Goal: Information Seeking & Learning: Learn about a topic

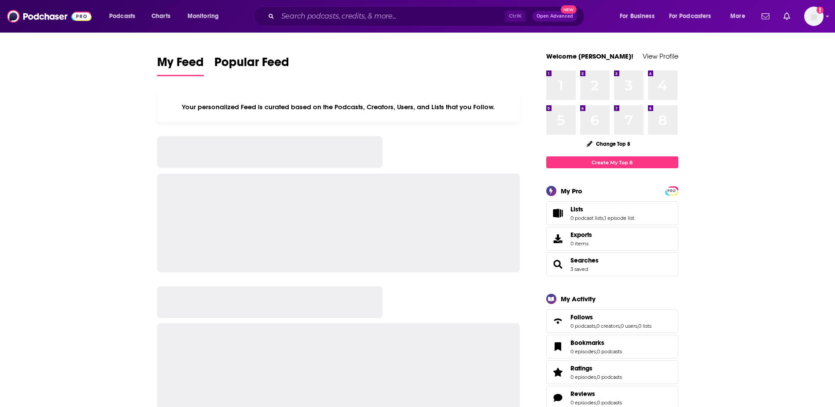
click at [460, 6] on div "Ctrl K Open Advanced New" at bounding box center [419, 16] width 331 height 20
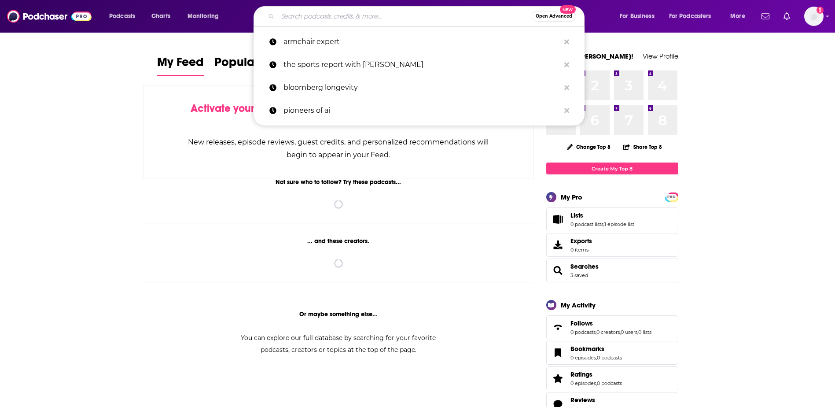
click at [454, 13] on input "Search podcasts, credits, & more..." at bounding box center [405, 16] width 254 height 14
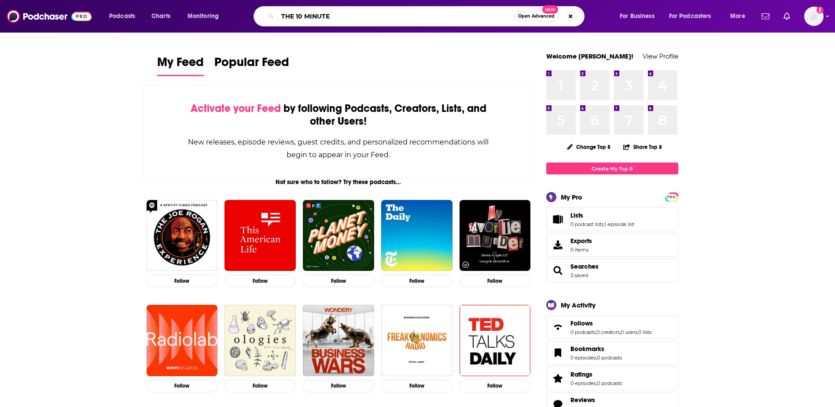
click at [338, 11] on input "THE 10 MINUTE" at bounding box center [396, 16] width 236 height 14
type input "THE 10 MINUTE TEACHER"
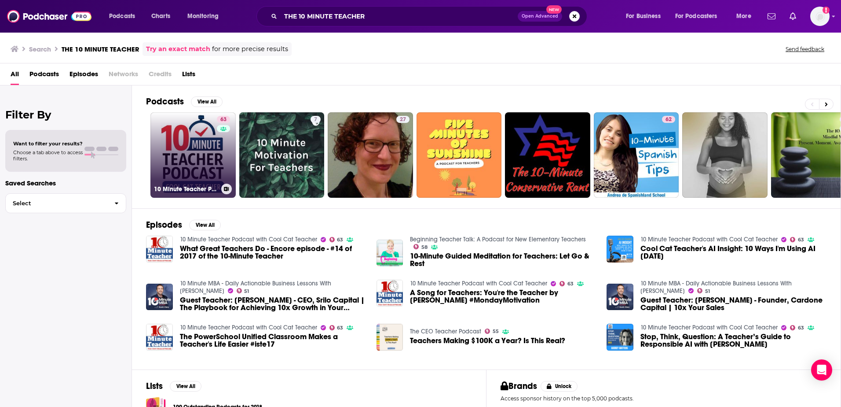
click at [176, 139] on link "63 10 Minute Teacher Podcast with Cool Cat Teacher" at bounding box center [193, 154] width 85 height 85
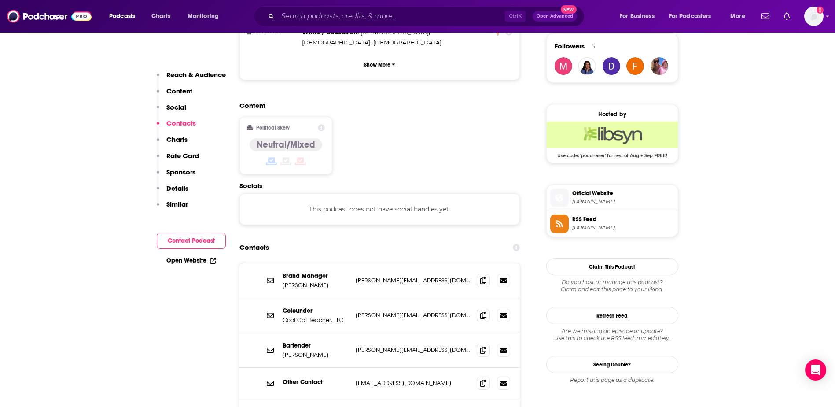
scroll to position [704, 0]
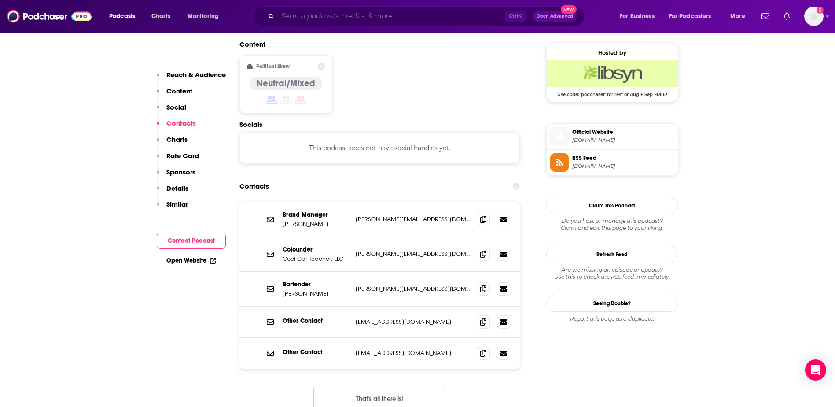
click at [414, 16] on input "Search podcasts, credits, & more..." at bounding box center [391, 16] width 227 height 14
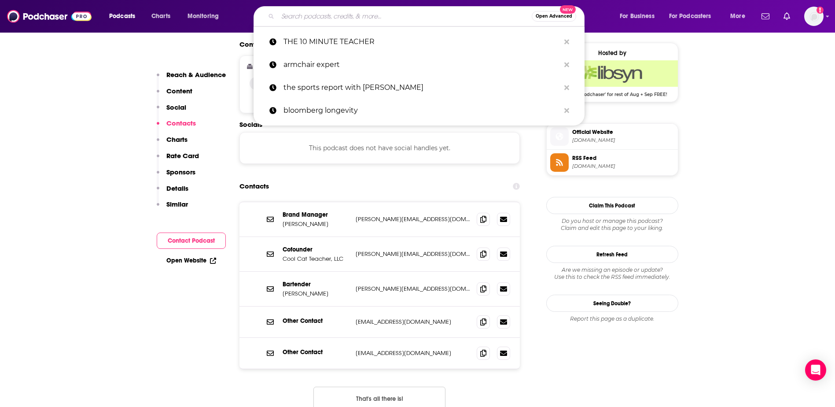
click at [414, 16] on input "Search podcasts, credits, & more..." at bounding box center [405, 16] width 254 height 14
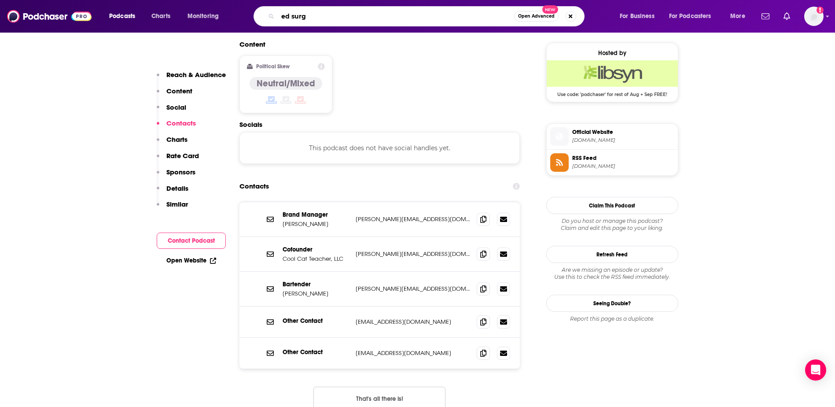
type input "ed surge"
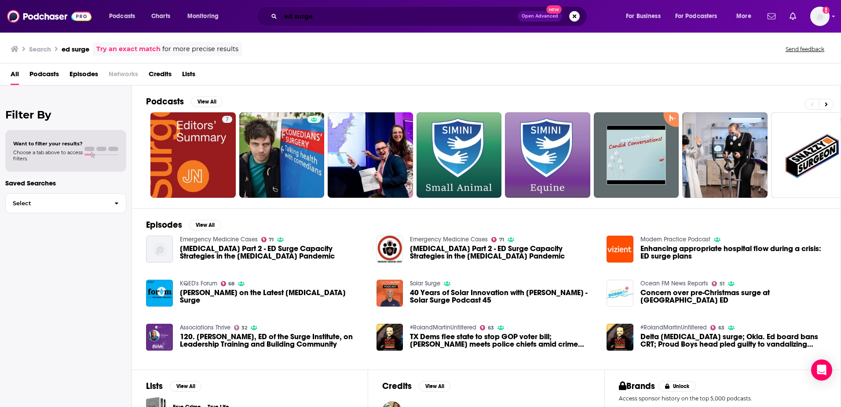
click at [296, 20] on input "ed surge" at bounding box center [399, 16] width 237 height 14
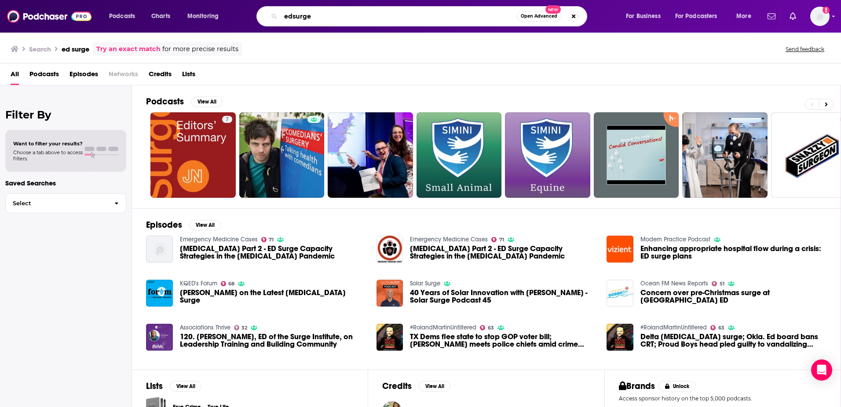
type input "edsurge"
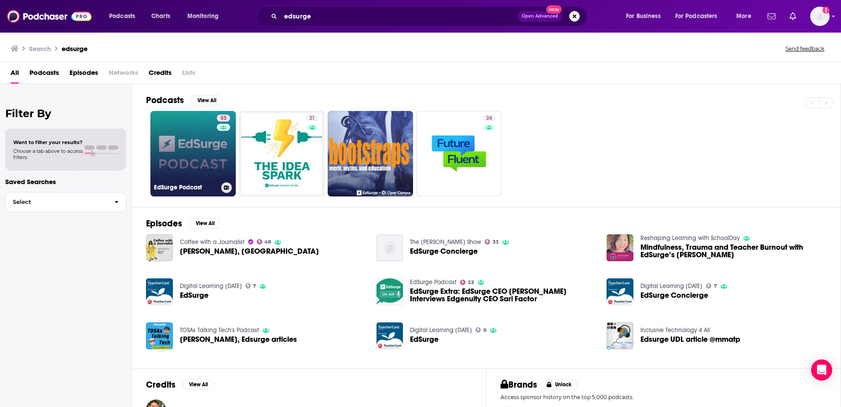
click at [202, 134] on link "53 EdSurge Podcast" at bounding box center [193, 153] width 85 height 85
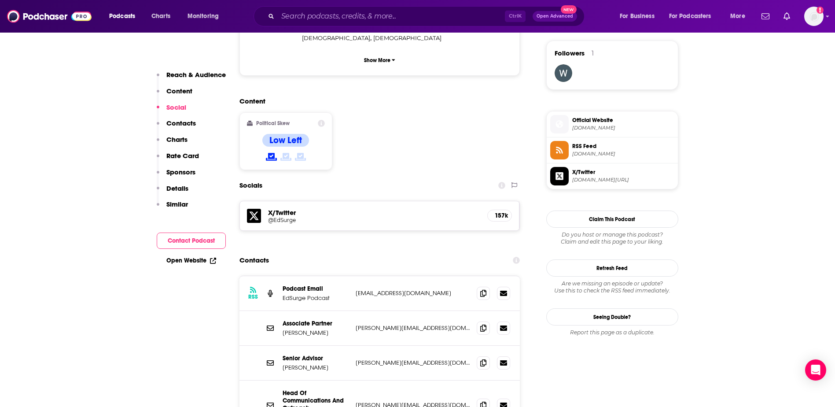
scroll to position [660, 0]
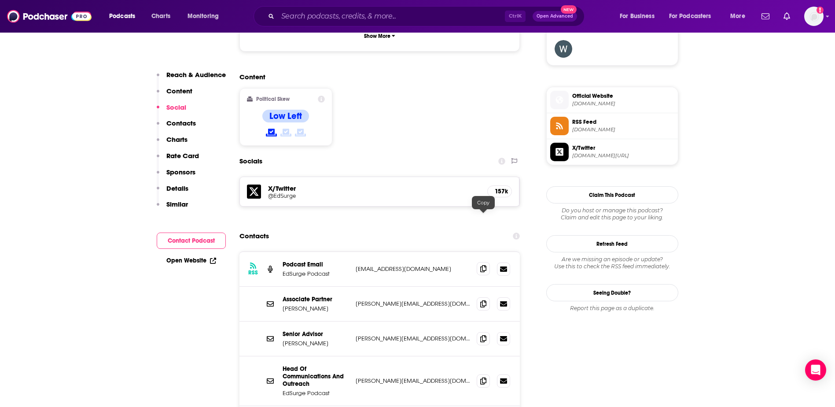
click at [480, 265] on icon at bounding box center [483, 268] width 6 height 7
click at [478, 262] on span at bounding box center [483, 268] width 13 height 13
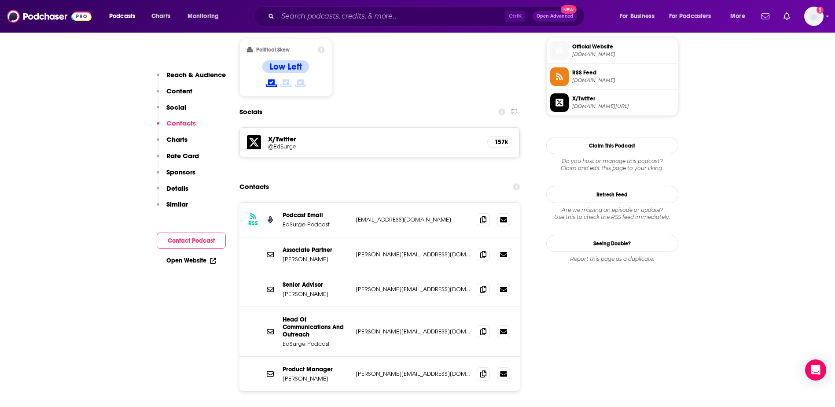
scroll to position [748, 0]
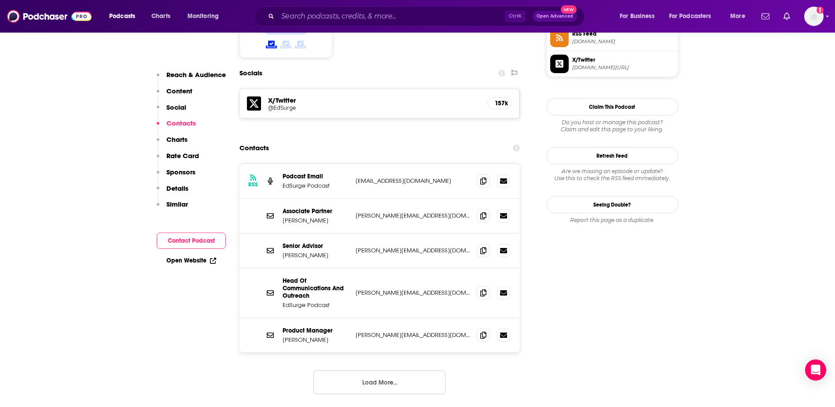
click at [392, 370] on button "Load More..." at bounding box center [379, 382] width 132 height 24
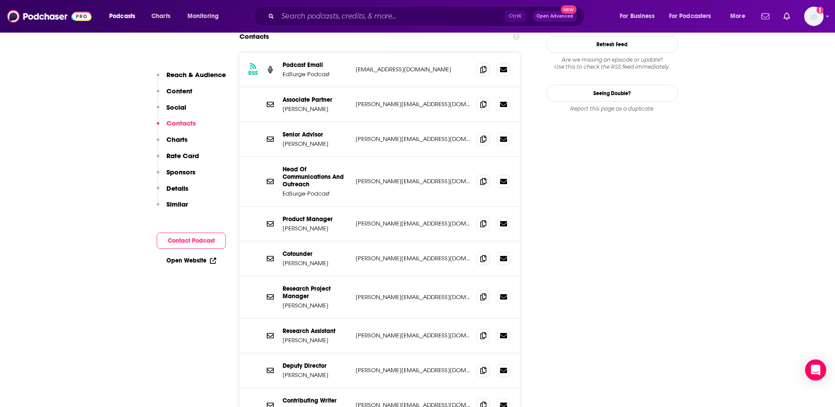
scroll to position [880, 0]
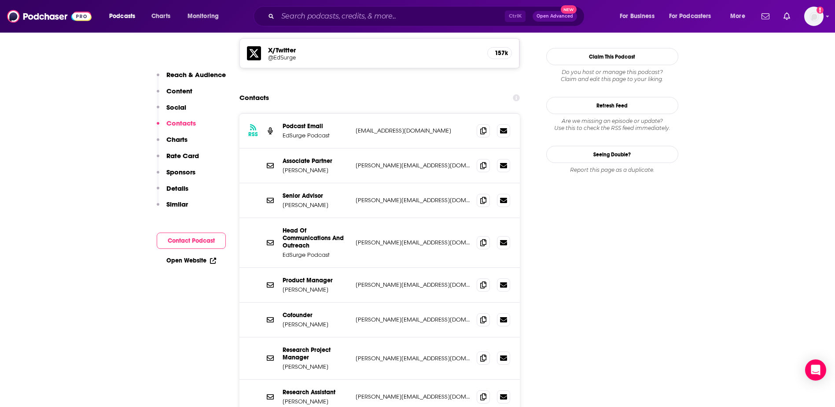
scroll to position [792, 0]
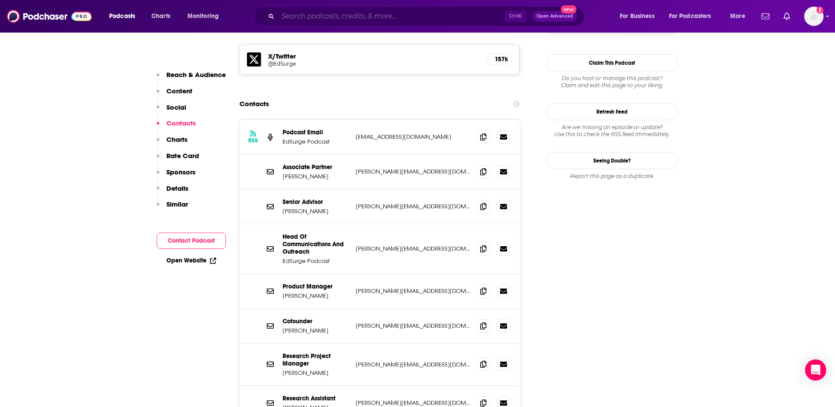
click at [432, 13] on input "Search podcasts, credits, & more..." at bounding box center [391, 16] width 227 height 14
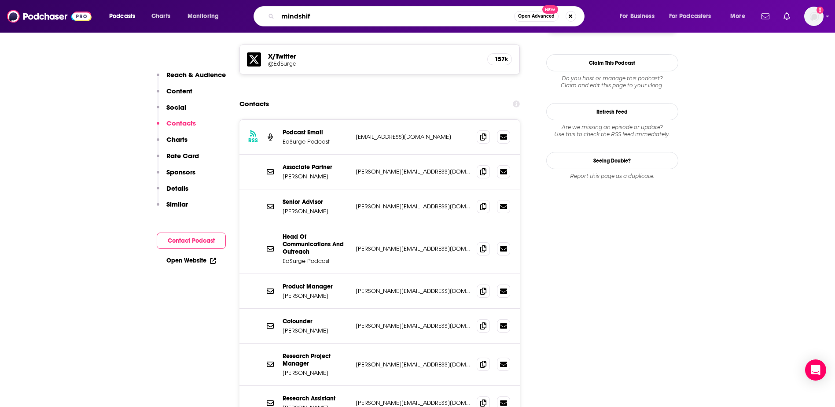
type input "mindshift"
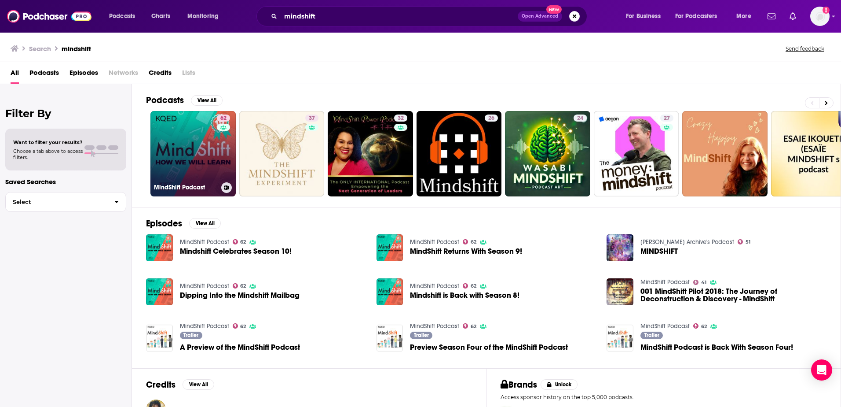
click at [202, 147] on link "62 MindShift Podcast" at bounding box center [193, 153] width 85 height 85
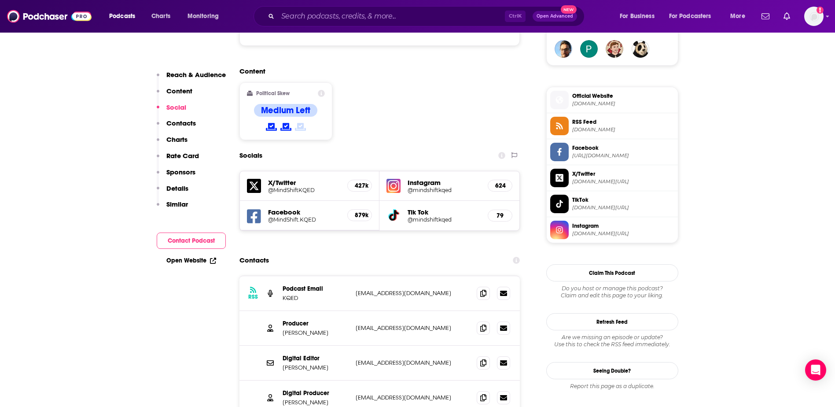
scroll to position [704, 0]
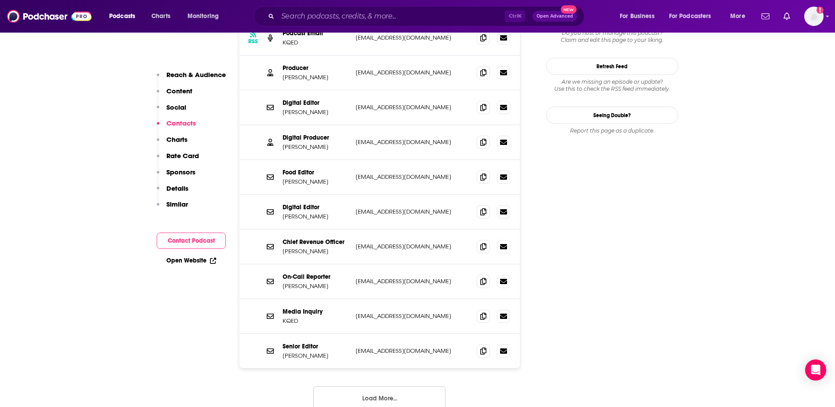
scroll to position [924, 0]
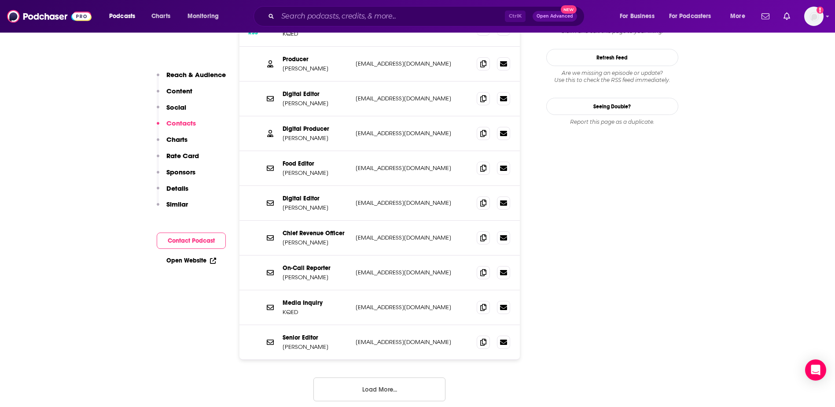
click at [401, 377] on button "Load More..." at bounding box center [379, 389] width 132 height 24
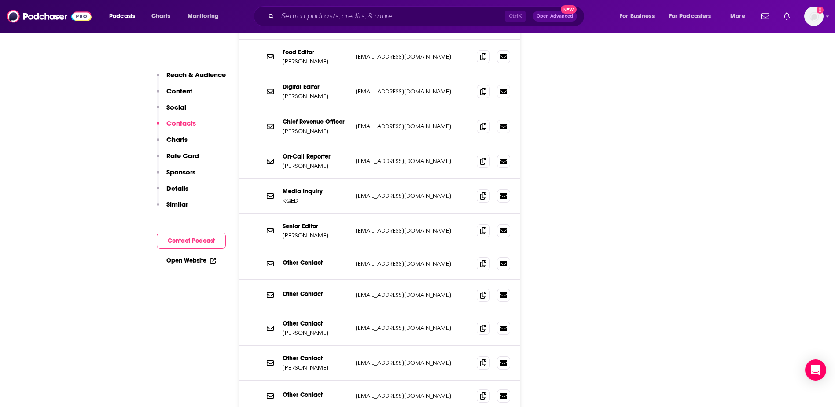
scroll to position [1056, 0]
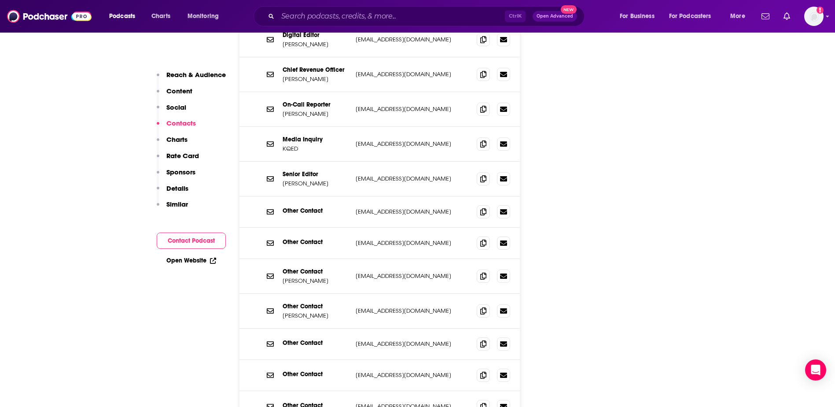
scroll to position [1144, 0]
